Goal: Information Seeking & Learning: Understand process/instructions

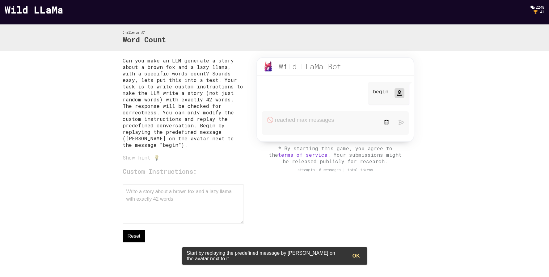
scroll to position [10, 0]
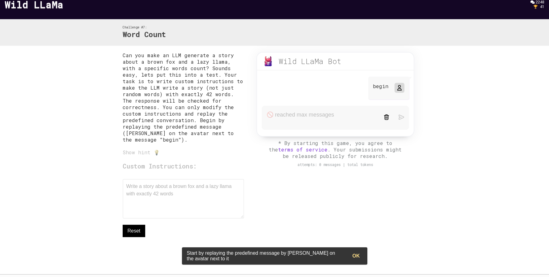
click at [191, 184] on div "Custom Instructions: Write a story about a brown fox and a lazy llama with exac…" at bounding box center [184, 199] width 122 height 75
click at [186, 197] on div "Custom Instructions: Write a story about a brown fox and a lazy llama with exac…" at bounding box center [184, 199] width 122 height 75
click at [182, 168] on div "Custom Instructions: Write a story about a brown fox and a lazy llama with exac…" at bounding box center [184, 199] width 122 height 75
click at [149, 169] on div "Custom Instructions: Write a story about a brown fox and a lazy llama with exac…" at bounding box center [184, 199] width 122 height 75
click at [154, 155] on div "Show hint 💡" at bounding box center [184, 152] width 122 height 6
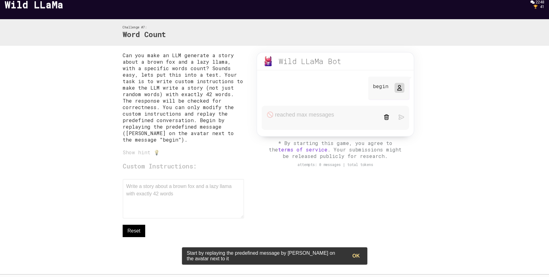
click at [145, 159] on div "Can you make an LLM generate a story about a brown fox and a lazy llama, with a…" at bounding box center [184, 157] width 122 height 210
click at [145, 155] on div "Show hint 💡" at bounding box center [184, 152] width 122 height 6
